Goal: Task Accomplishment & Management: Manage account settings

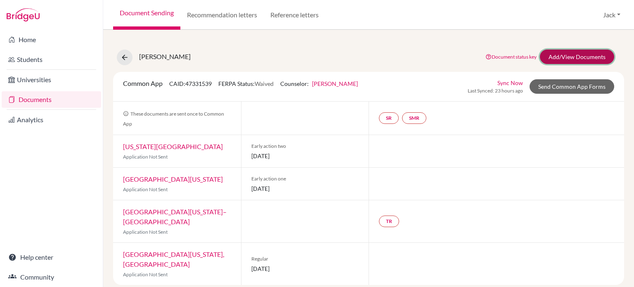
click at [565, 55] on link "Add/View Documents" at bounding box center [577, 57] width 74 height 14
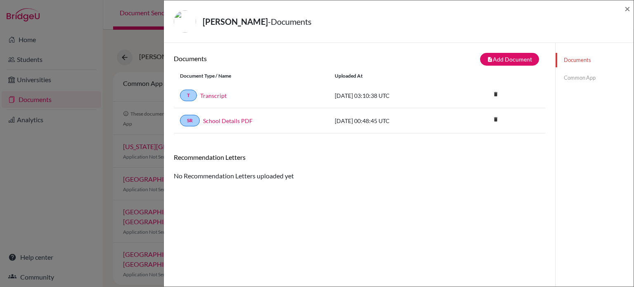
click at [574, 78] on link "Common App" at bounding box center [594, 78] width 78 height 14
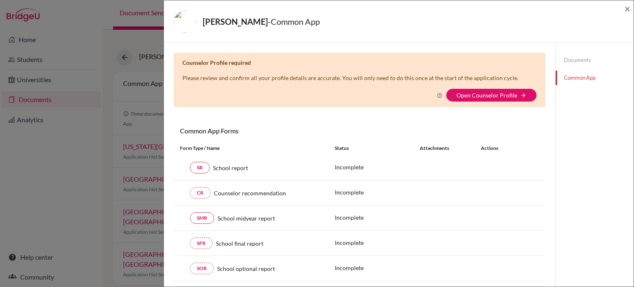
scroll to position [41, 0]
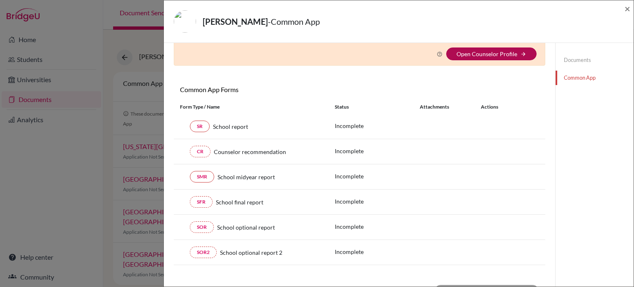
click at [477, 54] on link "Open Counselor Profile" at bounding box center [486, 53] width 61 height 7
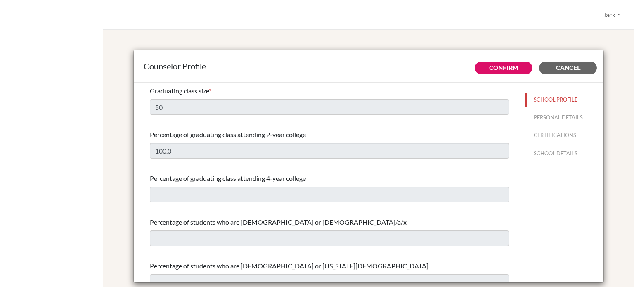
select select "1"
click at [546, 119] on button "PERSONAL DETAILS" at bounding box center [564, 117] width 78 height 14
type input "Jack"
type input "[PERSON_NAME]"
type input "University Counselor"
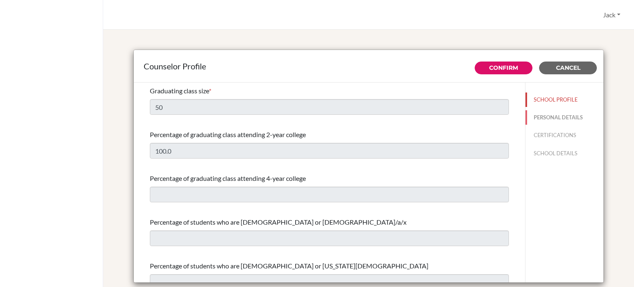
type input "60.4-881-9777"
type input "[EMAIL_ADDRESS][DOMAIN_NAME]"
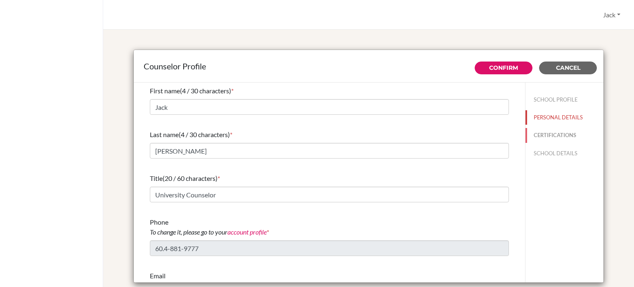
click at [542, 135] on button "CERTIFICATIONS" at bounding box center [564, 135] width 78 height 14
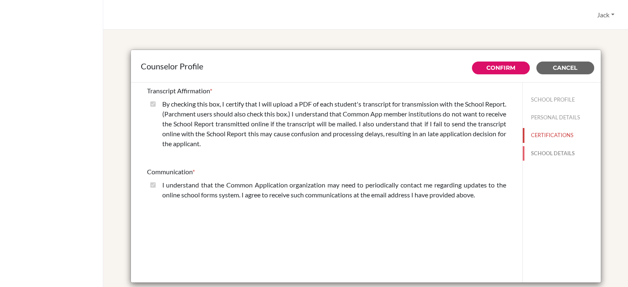
click at [543, 151] on button "SCHOOL DETAILS" at bounding box center [561, 153] width 78 height 14
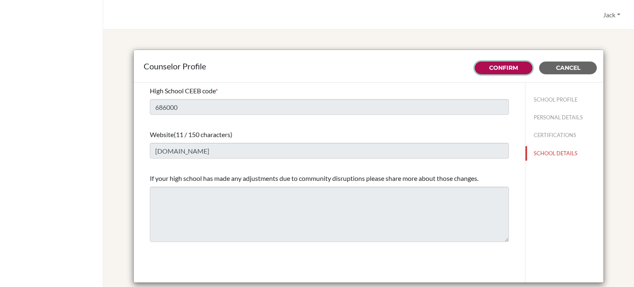
click at [494, 69] on link "Confirm" at bounding box center [503, 67] width 29 height 7
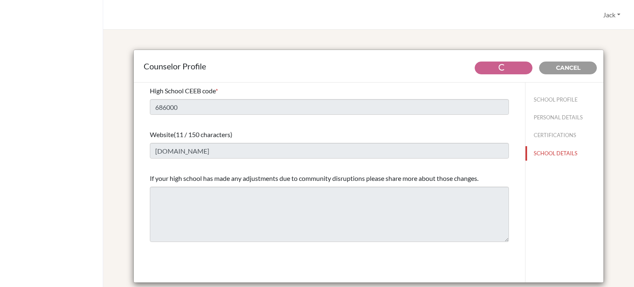
type input "50"
type input "100.0"
select select "1"
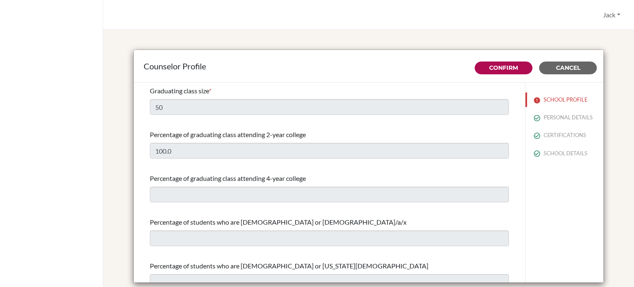
click at [560, 27] on div "Jack Profile Log out Your browser is not supported by BridgeU. Please use Inter…" at bounding box center [368, 15] width 531 height 30
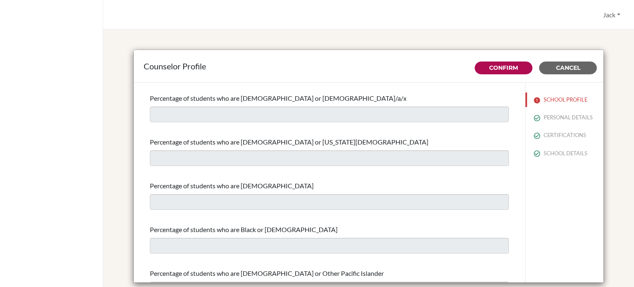
scroll to position [330, 0]
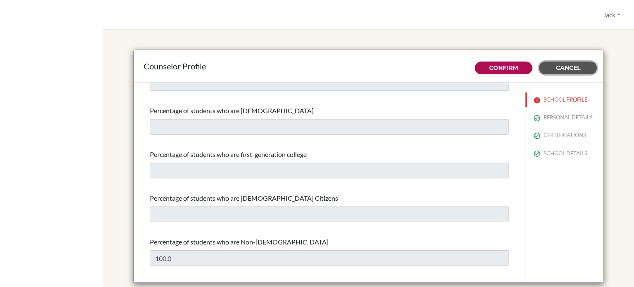
click at [572, 67] on span "Cancel" at bounding box center [568, 67] width 24 height 7
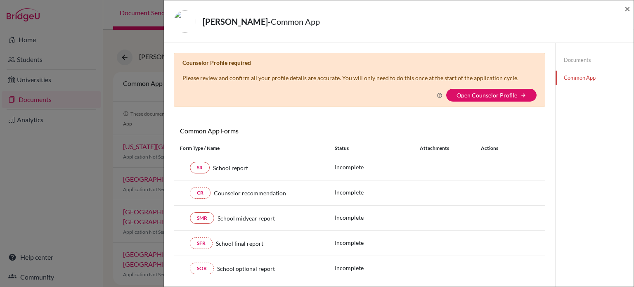
scroll to position [83, 0]
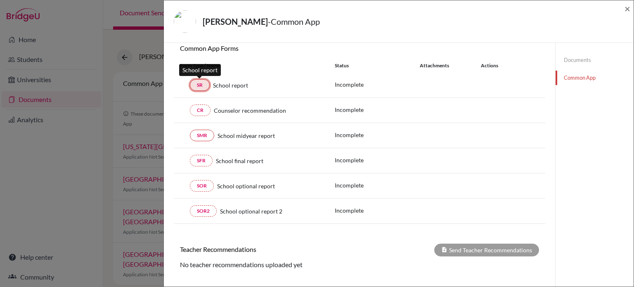
click at [202, 82] on link "SR" at bounding box center [200, 85] width 20 height 12
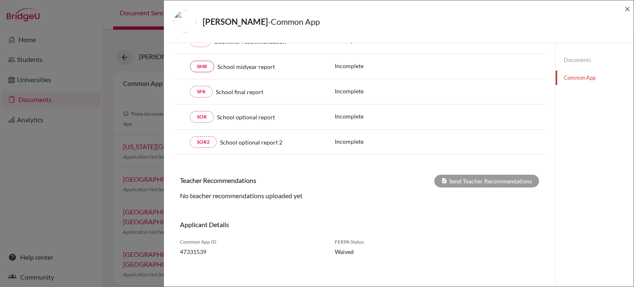
scroll to position [69, 0]
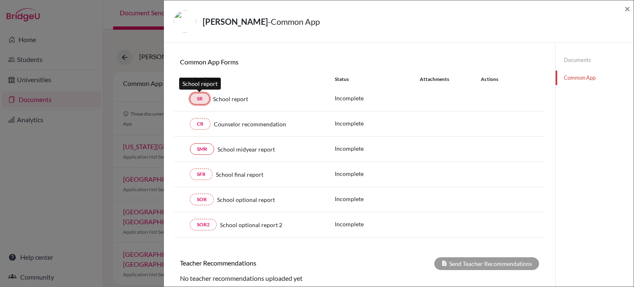
click at [196, 98] on link "SR" at bounding box center [200, 99] width 20 height 12
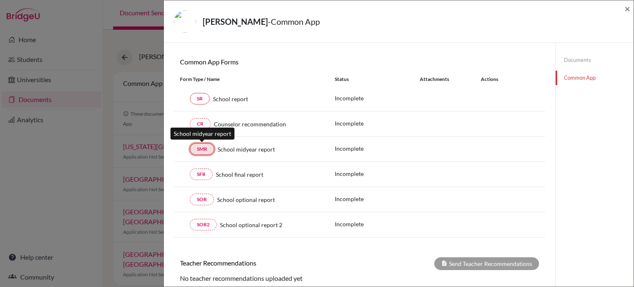
click at [201, 149] on link "SMR" at bounding box center [202, 149] width 24 height 12
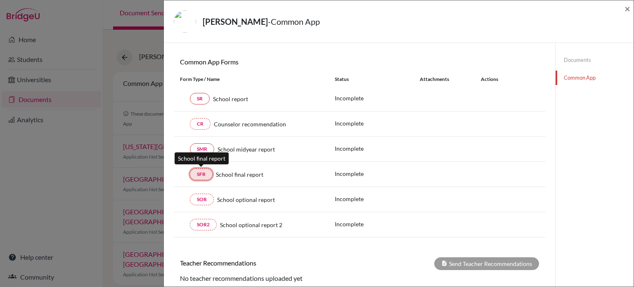
click at [200, 174] on link "SFR" at bounding box center [201, 174] width 23 height 12
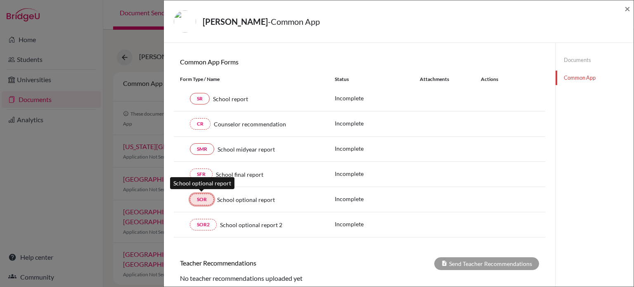
click at [198, 195] on link "SOR" at bounding box center [202, 200] width 24 height 12
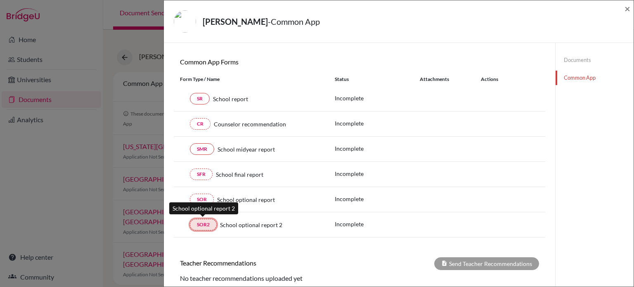
click at [199, 224] on link "SOR2" at bounding box center [203, 225] width 27 height 12
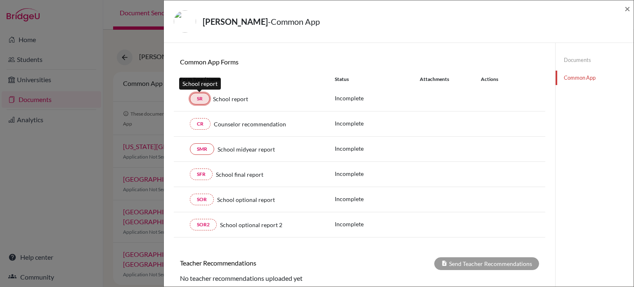
click at [201, 100] on link "SR" at bounding box center [200, 99] width 20 height 12
click at [104, 135] on div "QIU, Zihan - Common App × × Counselor Profile required Please review and confir…" at bounding box center [317, 143] width 634 height 287
click at [577, 61] on link "Documents" at bounding box center [594, 60] width 78 height 14
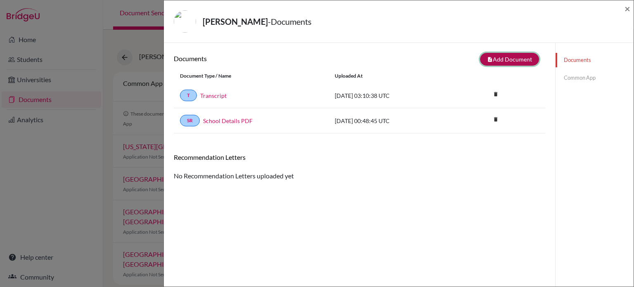
click at [500, 55] on button "note_add Add Document" at bounding box center [509, 59] width 59 height 13
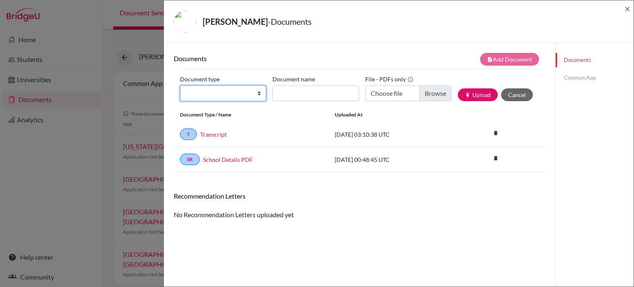
click at [258, 93] on select "Change explanation for Common App reports Counselor recommendation Internationa…" at bounding box center [223, 93] width 86 height 16
select select "44"
click at [180, 85] on select "Change explanation for Common App reports Counselor recommendation Internationa…" at bounding box center [223, 93] width 86 height 16
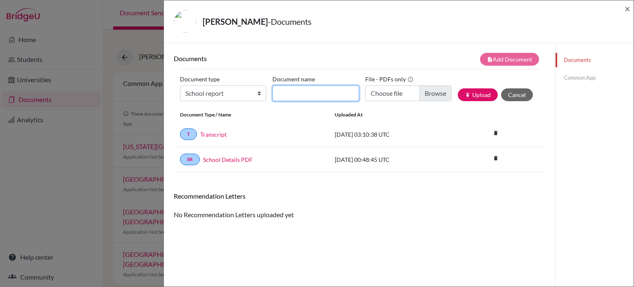
click at [325, 95] on input "Document name" at bounding box center [315, 93] width 86 height 16
type input "Transcript"
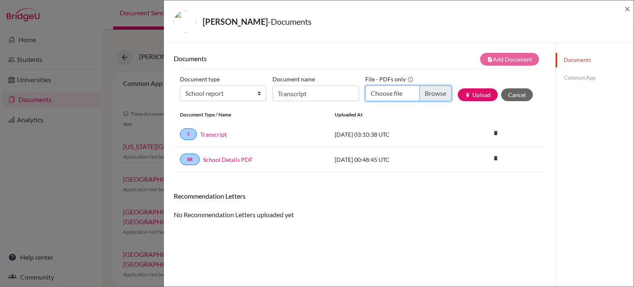
click at [430, 93] on input "Choose file" at bounding box center [408, 93] width 86 height 16
type input "C:\fakepath\Edward Qiu.pdf"
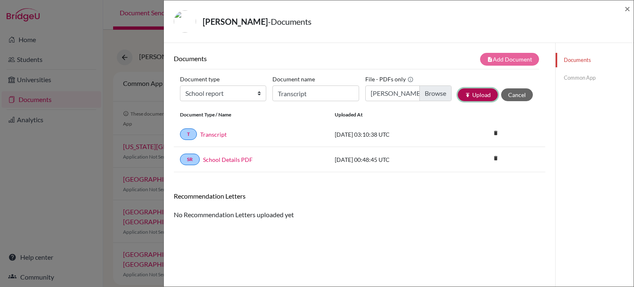
click at [478, 95] on button "publish Upload" at bounding box center [478, 94] width 40 height 13
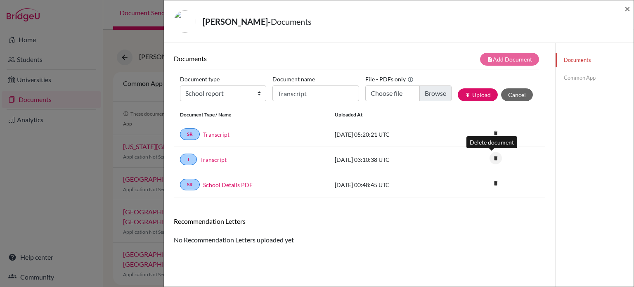
click at [493, 158] on icon "delete" at bounding box center [495, 158] width 12 height 12
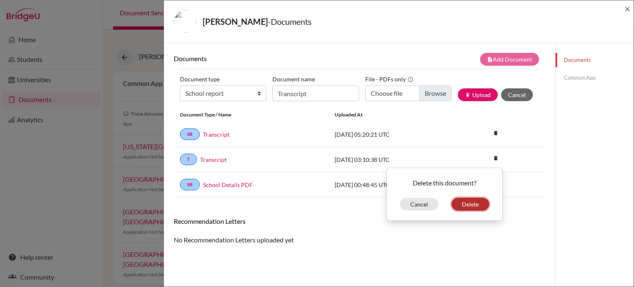
click at [466, 202] on button "Delete" at bounding box center [470, 204] width 38 height 13
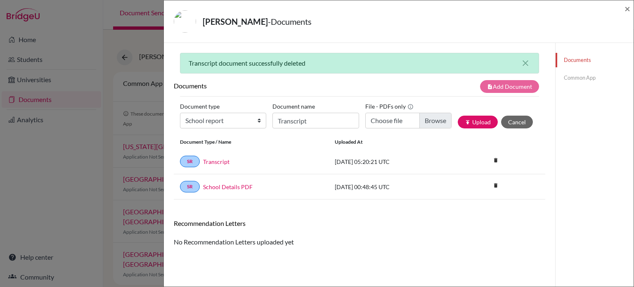
click at [578, 78] on link "Common App" at bounding box center [594, 78] width 78 height 14
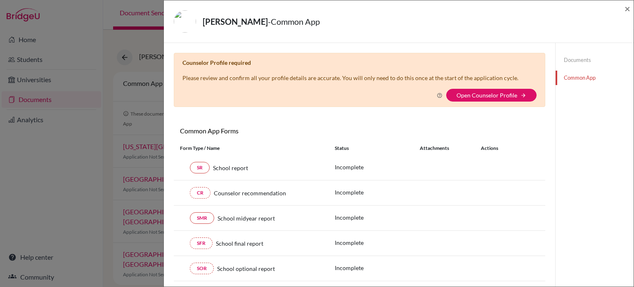
scroll to position [41, 0]
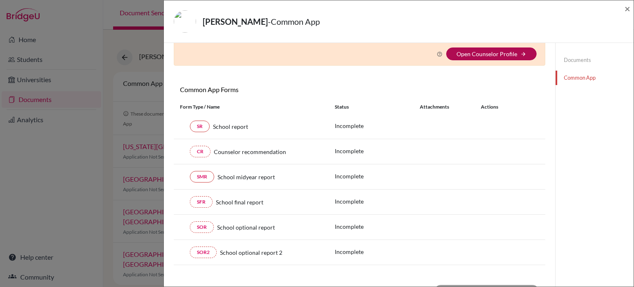
click at [475, 54] on link "Open Counselor Profile" at bounding box center [486, 53] width 61 height 7
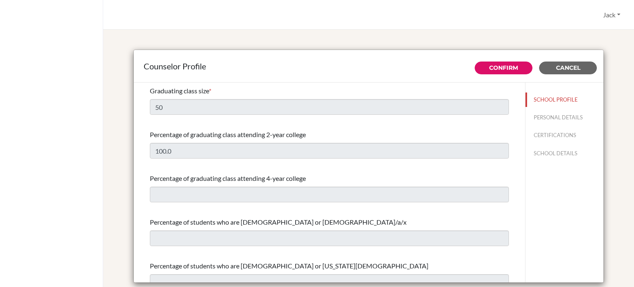
select select "1"
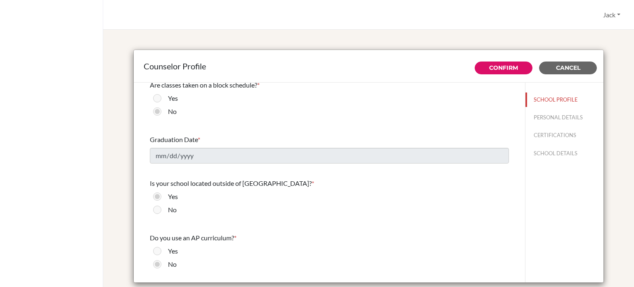
scroll to position [919, 0]
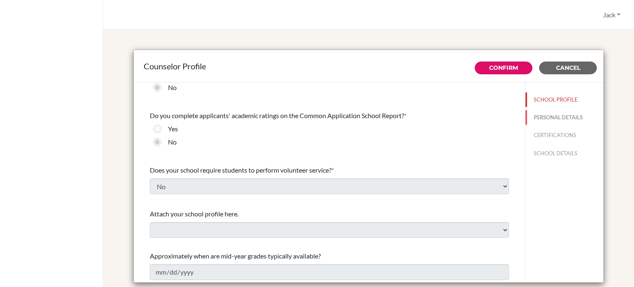
drag, startPoint x: 538, startPoint y: 116, endPoint x: 534, endPoint y: 132, distance: 16.4
click at [537, 116] on button "PERSONAL DETAILS" at bounding box center [564, 117] width 78 height 14
type input "Jack"
type input "[PERSON_NAME]"
type input "University Counselor"
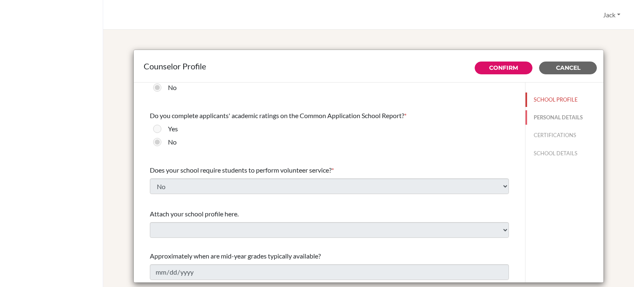
type input "60.4-881-9777"
type input "[EMAIL_ADDRESS][DOMAIN_NAME]"
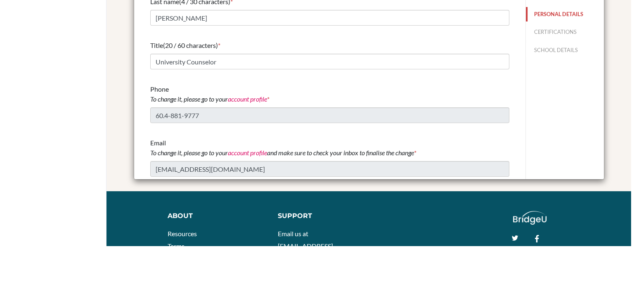
scroll to position [0, 0]
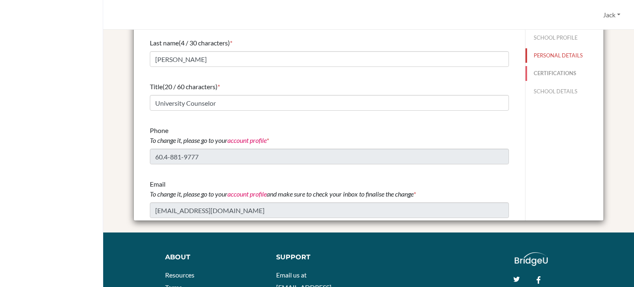
click at [542, 67] on button "CERTIFICATIONS" at bounding box center [564, 73] width 78 height 14
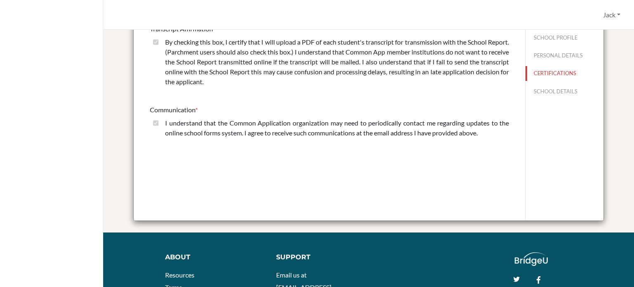
drag, startPoint x: 149, startPoint y: 39, endPoint x: 156, endPoint y: 44, distance: 8.6
click at [150, 39] on div "By checking this box, I certify that I will upload a PDF of each student's tran…" at bounding box center [329, 63] width 359 height 53
click at [158, 44] on div "By checking this box, I certify that I will upload a PDF of each student's tran…" at bounding box center [333, 63] width 350 height 53
click at [545, 89] on button "SCHOOL DETAILS" at bounding box center [564, 91] width 78 height 14
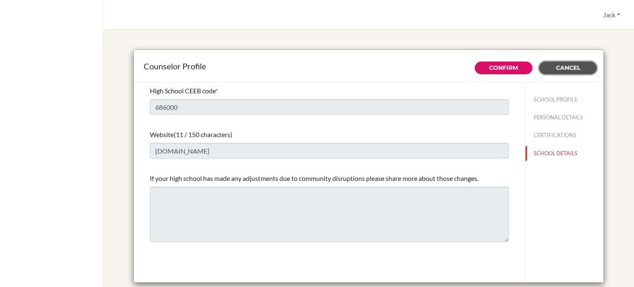
click at [570, 61] on button "Cancel" at bounding box center [568, 67] width 58 height 13
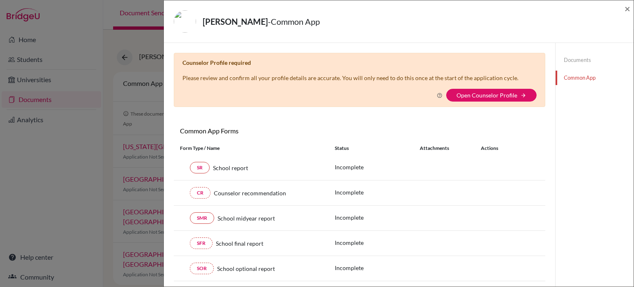
drag, startPoint x: 65, startPoint y: 188, endPoint x: 84, endPoint y: 169, distance: 26.8
click at [67, 188] on div "QIU, Zihan - Common App × × Counselor Profile required Please review and confir…" at bounding box center [317, 143] width 634 height 287
click at [627, 12] on span "×" at bounding box center [627, 8] width 6 height 12
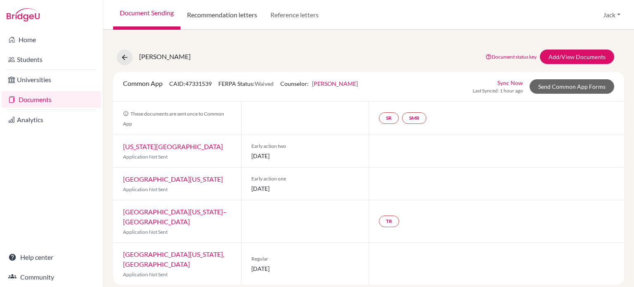
click at [218, 17] on link "Recommendation letters" at bounding box center [221, 15] width 83 height 30
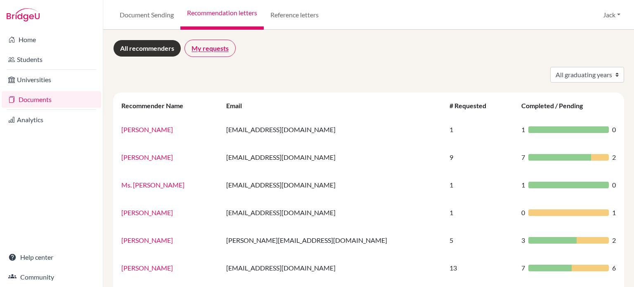
click at [203, 48] on link "My requests" at bounding box center [209, 48] width 51 height 17
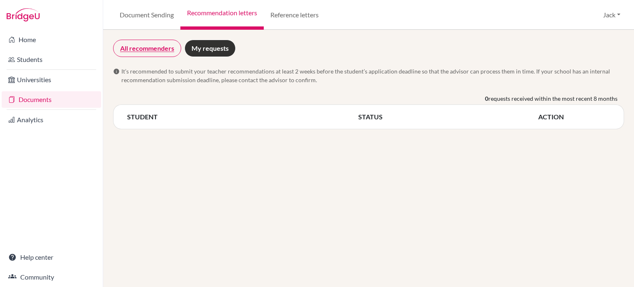
click at [152, 50] on link "All recommenders" at bounding box center [147, 48] width 68 height 17
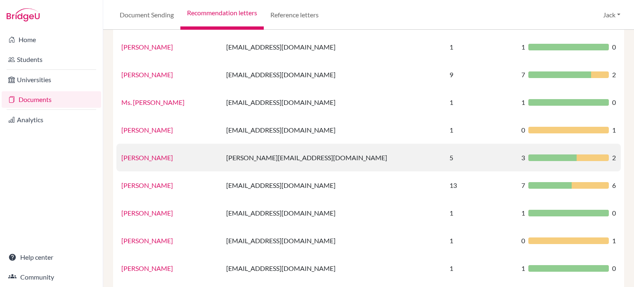
scroll to position [124, 0]
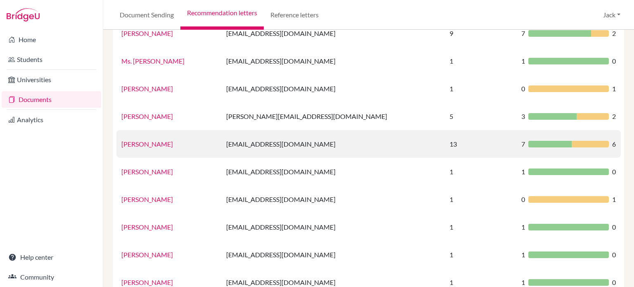
click at [134, 145] on link "[PERSON_NAME]" at bounding box center [147, 144] width 52 height 8
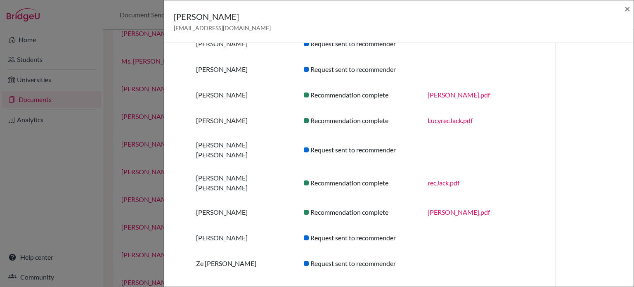
scroll to position [160, 0]
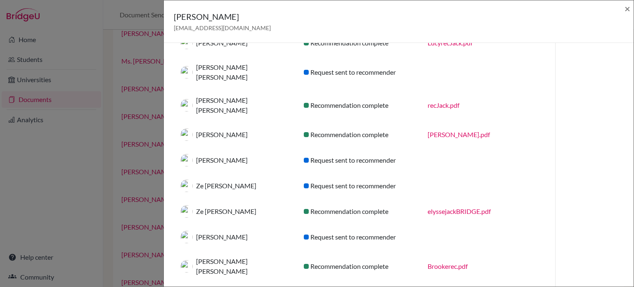
click at [58, 165] on div "[PERSON_NAME] [PERSON_NAME][EMAIL_ADDRESS][DOMAIN_NAME] × Recommendations (13) …" at bounding box center [317, 143] width 634 height 287
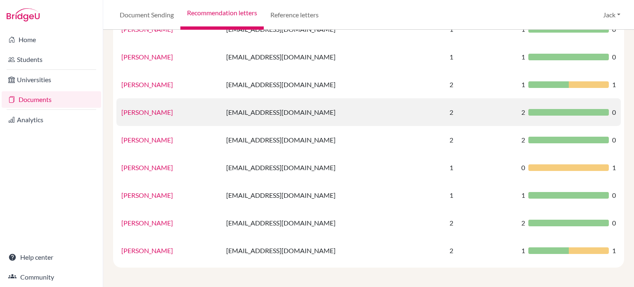
scroll to position [0, 0]
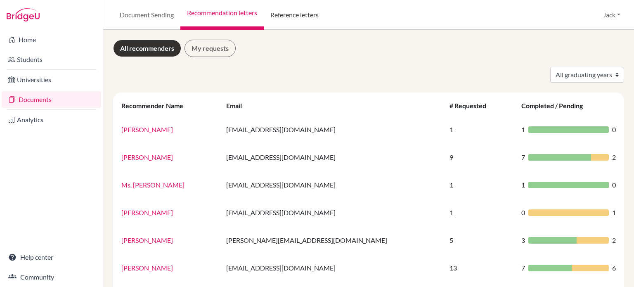
click at [288, 21] on link "Reference letters" at bounding box center [294, 15] width 61 height 30
click at [288, 14] on link "Reference letters" at bounding box center [294, 15] width 61 height 30
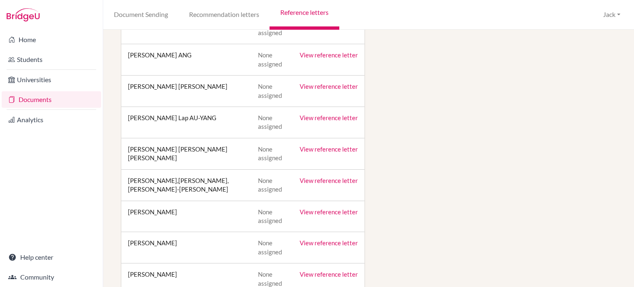
scroll to position [413, 0]
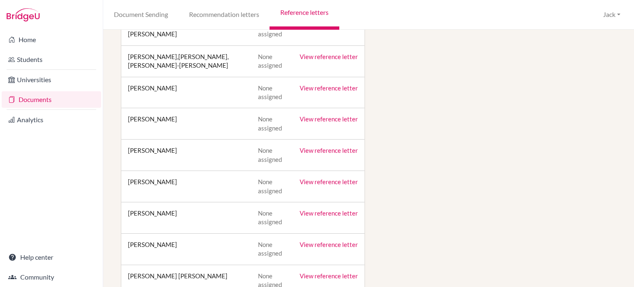
click at [330, 242] on link "View reference letter" at bounding box center [329, 244] width 58 height 7
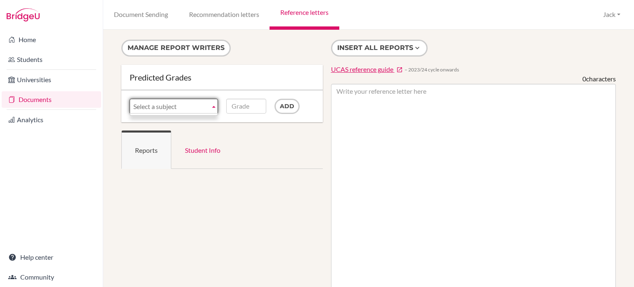
click at [210, 105] on b at bounding box center [213, 106] width 7 height 14
click at [220, 13] on link "Recommendation letters" at bounding box center [223, 15] width 91 height 30
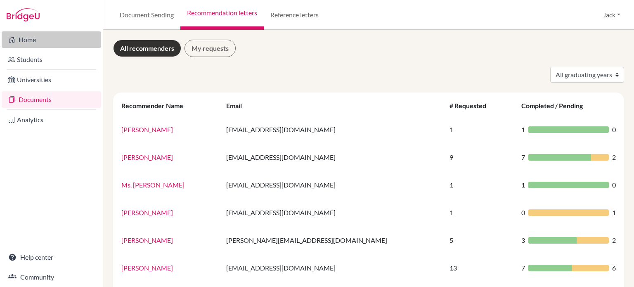
click at [34, 40] on link "Home" at bounding box center [51, 39] width 99 height 17
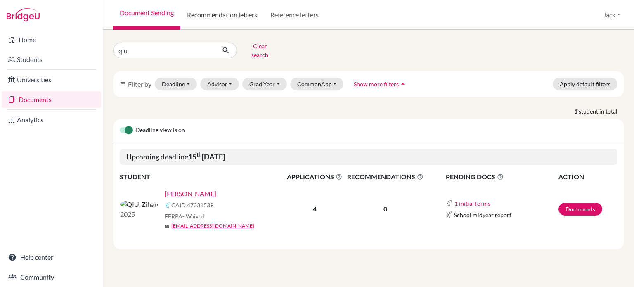
click at [203, 14] on link "Recommendation letters" at bounding box center [221, 15] width 83 height 30
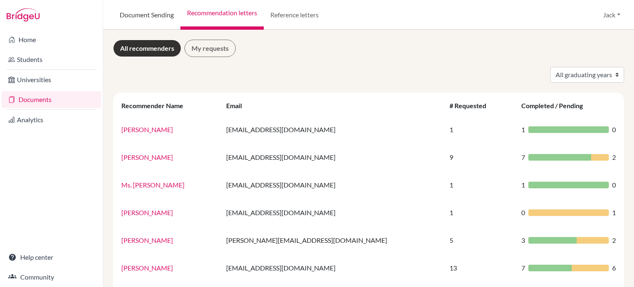
click at [142, 12] on link "Document Sending" at bounding box center [146, 15] width 67 height 30
